Goal: Task Accomplishment & Management: Manage account settings

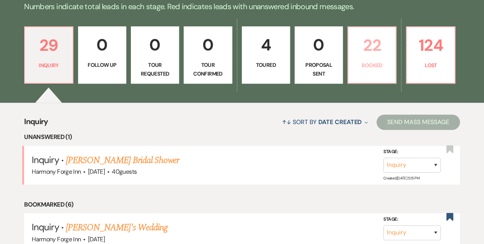
click at [365, 49] on p "22" at bounding box center [372, 46] width 38 height 26
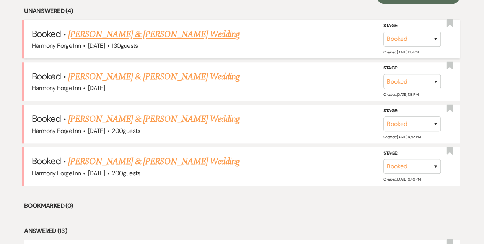
scroll to position [383, 0]
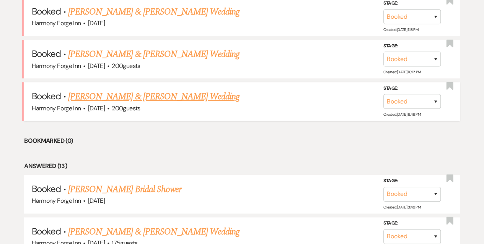
click at [170, 97] on link "[PERSON_NAME] & [PERSON_NAME] Wedding" at bounding box center [153, 97] width 171 height 14
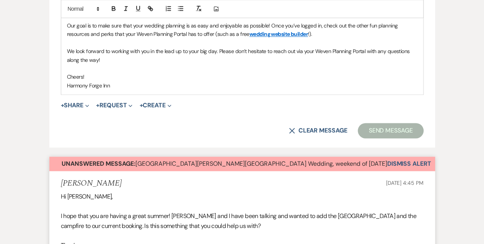
scroll to position [536, 0]
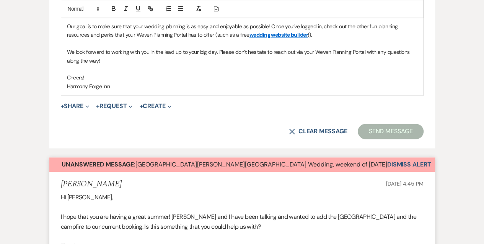
click at [387, 160] on button "Dismiss Alert" at bounding box center [409, 165] width 44 height 15
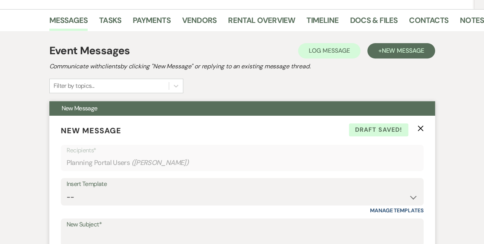
scroll to position [0, 0]
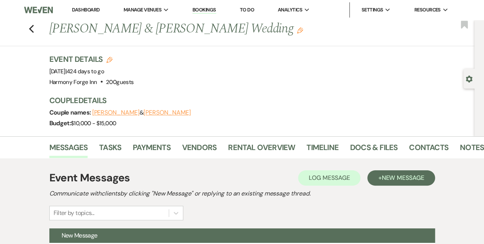
click at [75, 8] on link "Dashboard" at bounding box center [86, 10] width 28 height 7
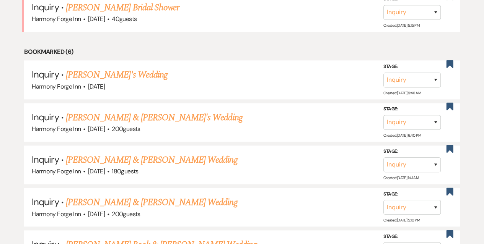
scroll to position [153, 0]
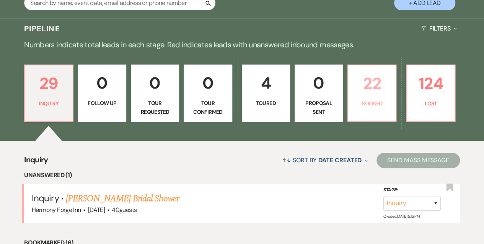
click at [367, 91] on p "22" at bounding box center [372, 84] width 38 height 26
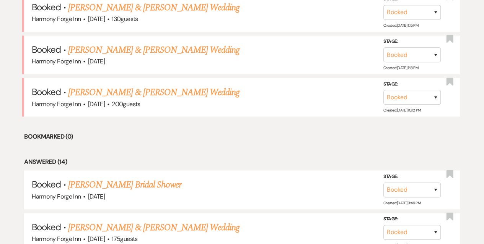
scroll to position [459, 0]
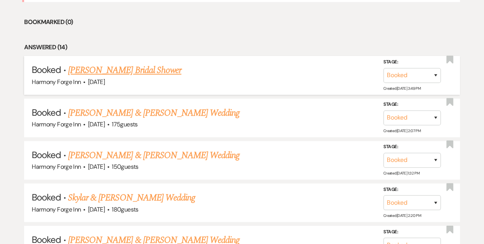
click at [151, 70] on link "[PERSON_NAME] Bridal Shower" at bounding box center [124, 70] width 113 height 14
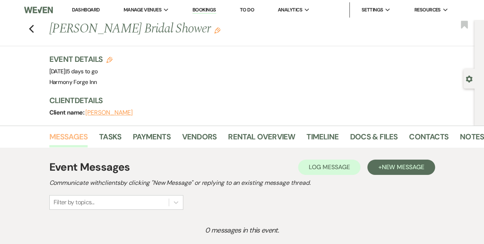
click at [65, 137] on link "Messages" at bounding box center [68, 139] width 39 height 17
click at [39, 27] on div "Previous [PERSON_NAME] Bridal Shower Edit Bookmark" at bounding box center [235, 33] width 478 height 26
click at [34, 29] on icon "Previous" at bounding box center [32, 28] width 6 height 9
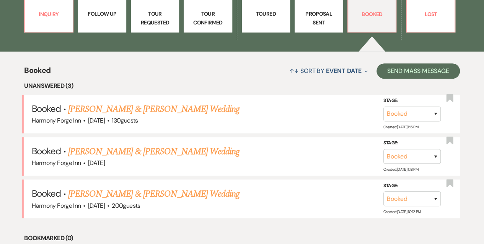
scroll to position [238, 0]
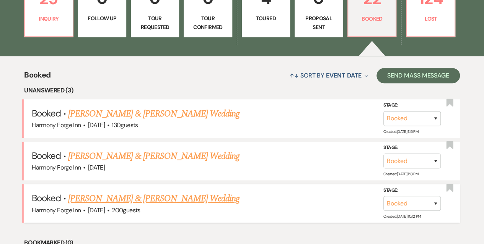
click at [124, 195] on link "[PERSON_NAME] & [PERSON_NAME] Wedding" at bounding box center [153, 199] width 171 height 14
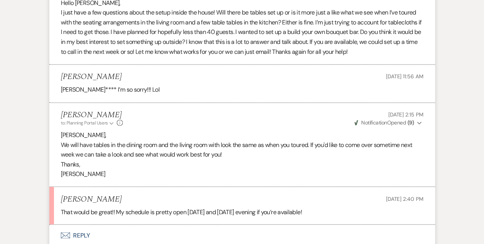
scroll to position [689, 0]
